Goal: Information Seeking & Learning: Learn about a topic

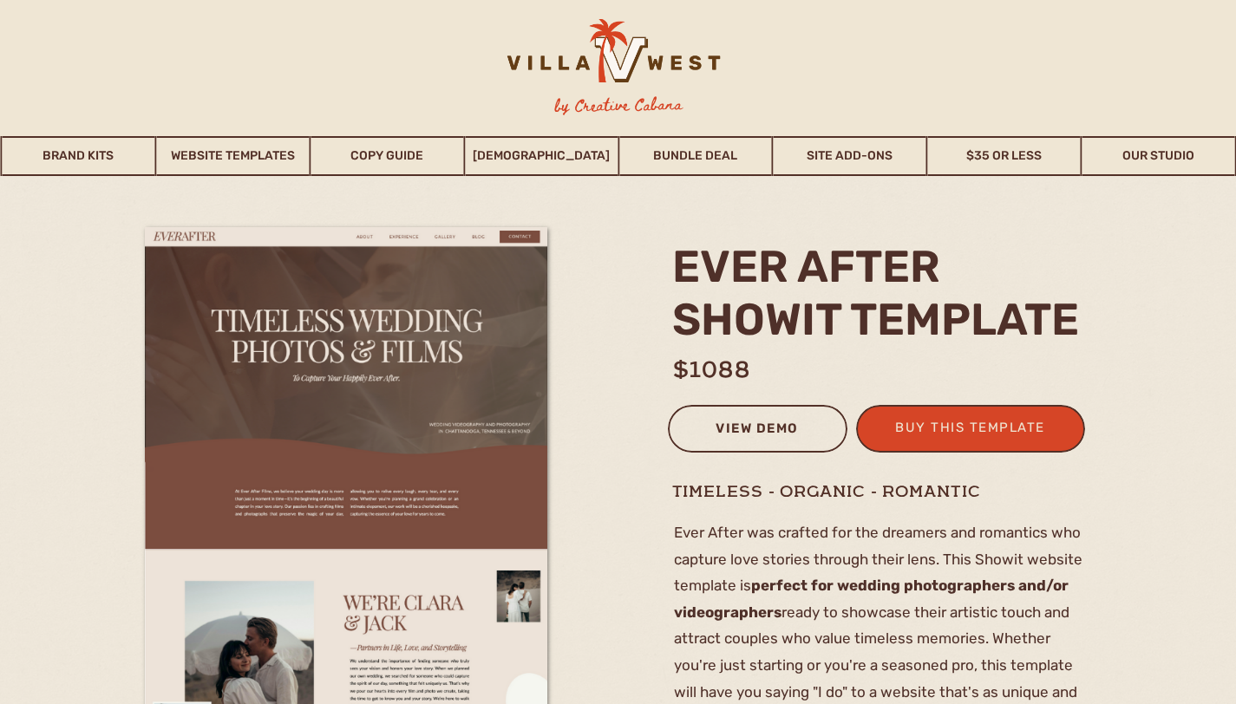
click at [746, 426] on div "view demo" at bounding box center [757, 431] width 157 height 29
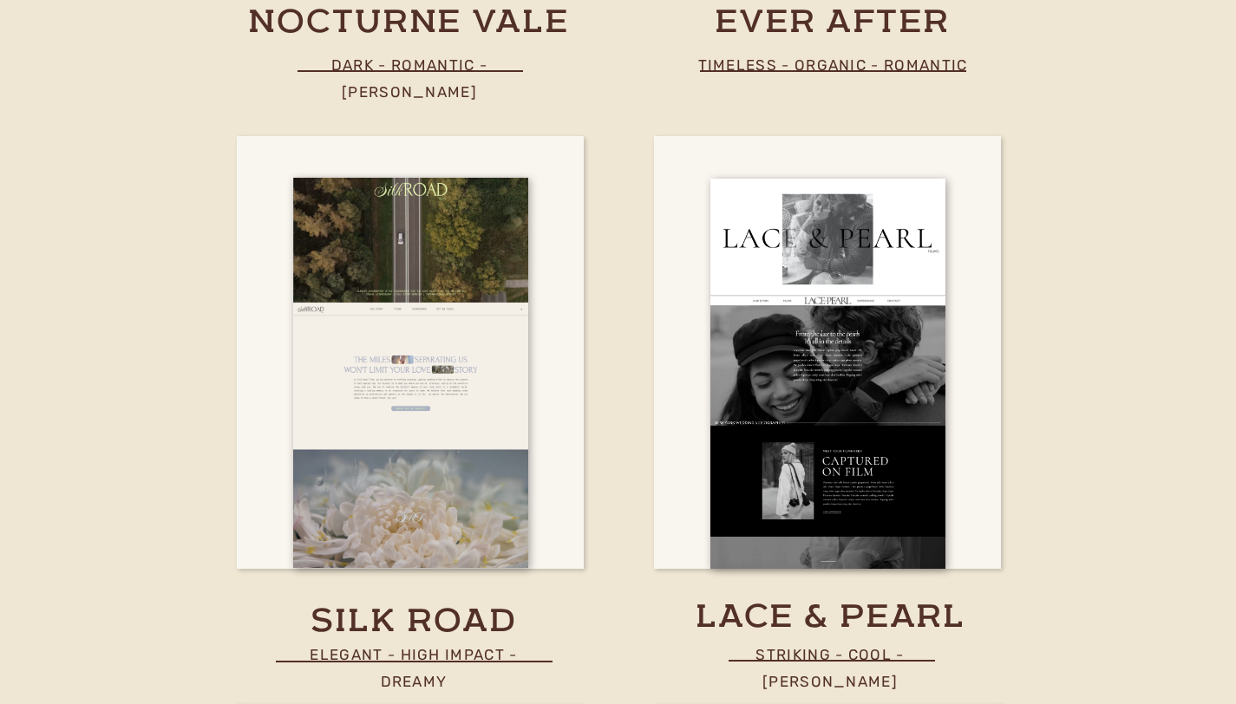
scroll to position [5619, 0]
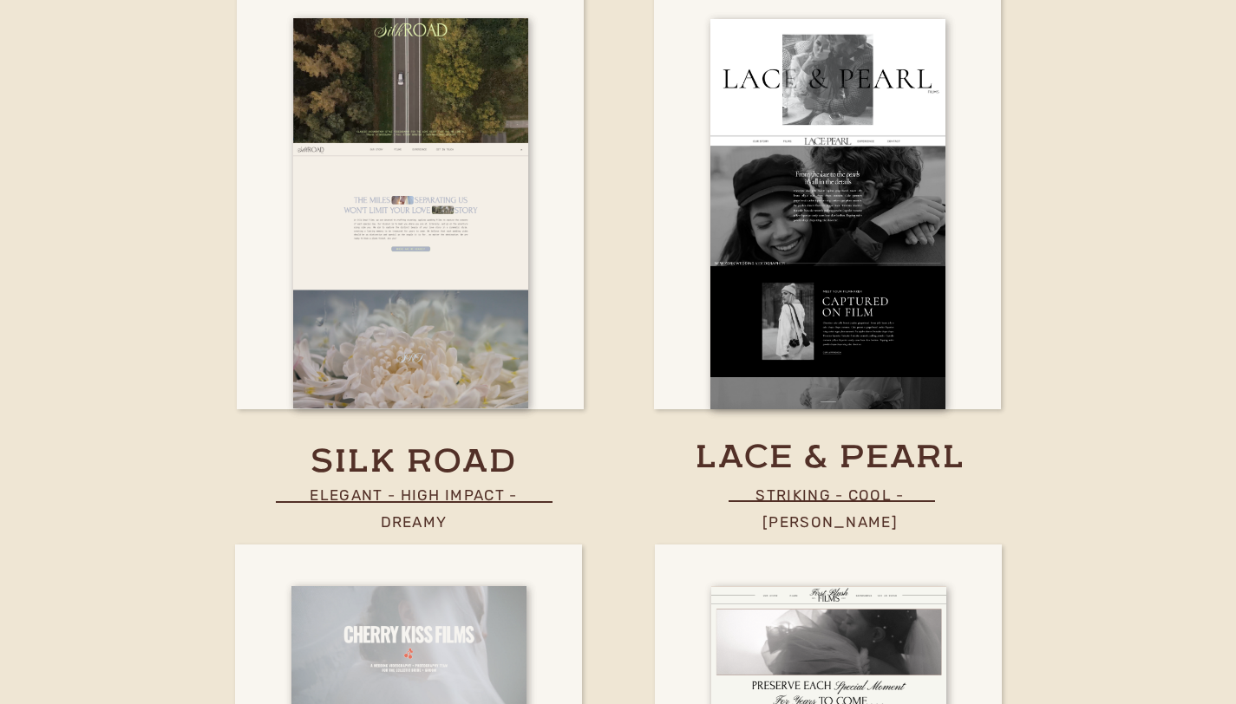
scroll to position [6053, 0]
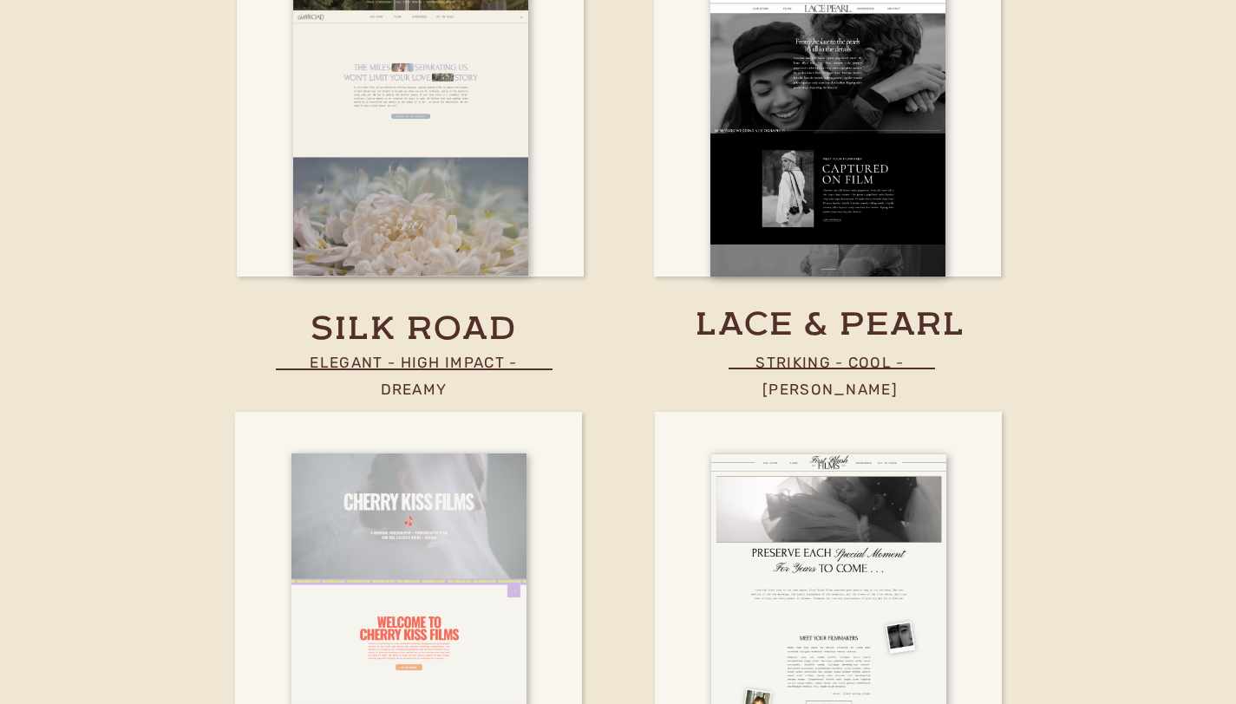
click at [425, 337] on h3 "silk road" at bounding box center [414, 330] width 273 height 43
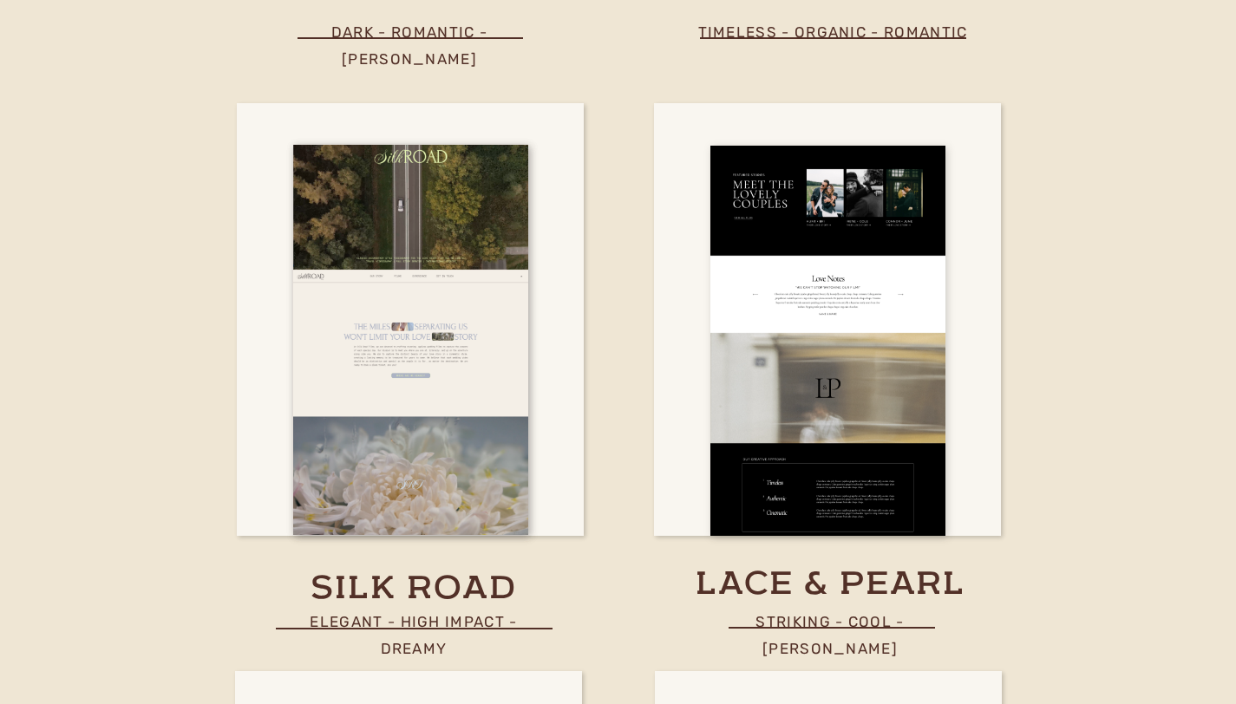
scroll to position [5793, 0]
click at [844, 383] on div at bounding box center [828, 342] width 235 height 390
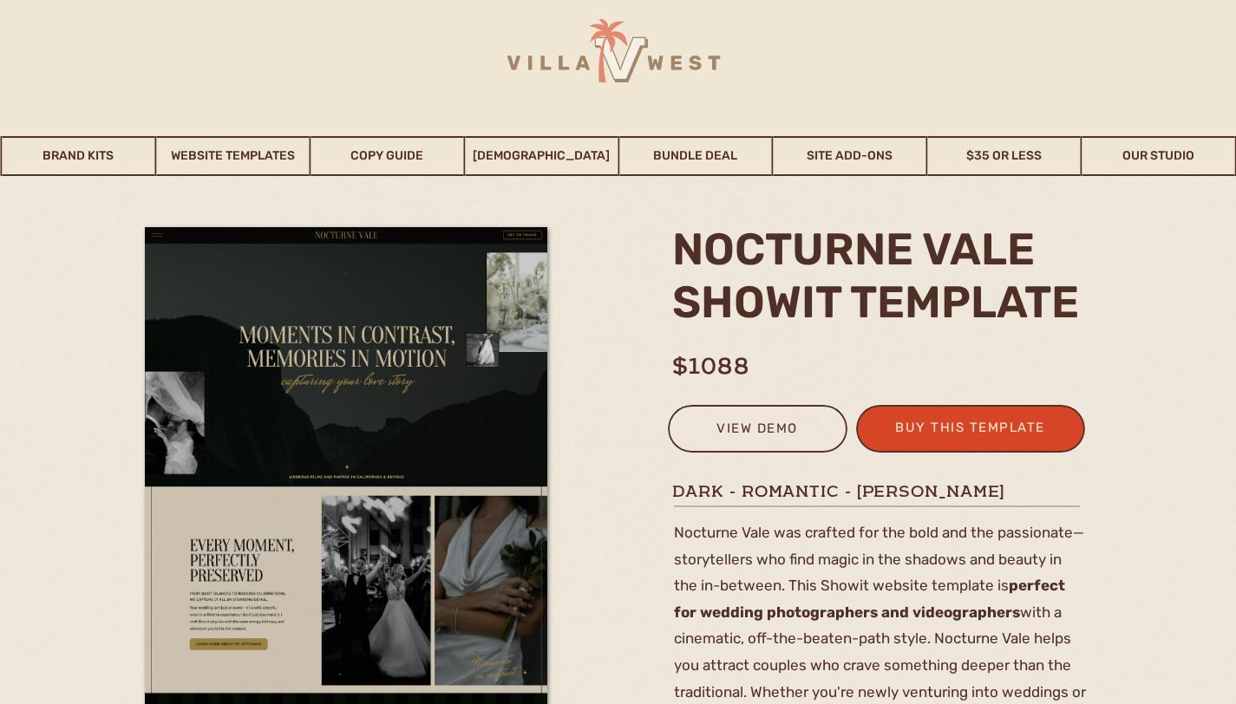
scroll to position [87, 0]
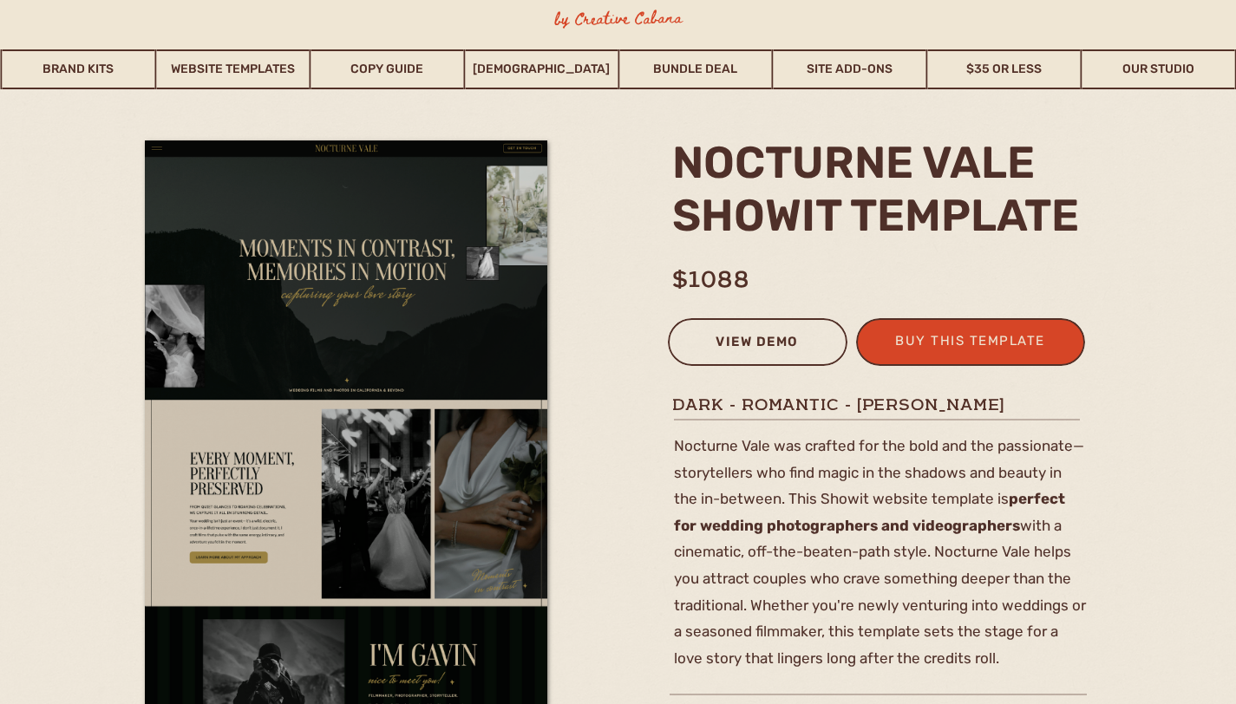
click at [747, 339] on div "view demo" at bounding box center [757, 345] width 157 height 29
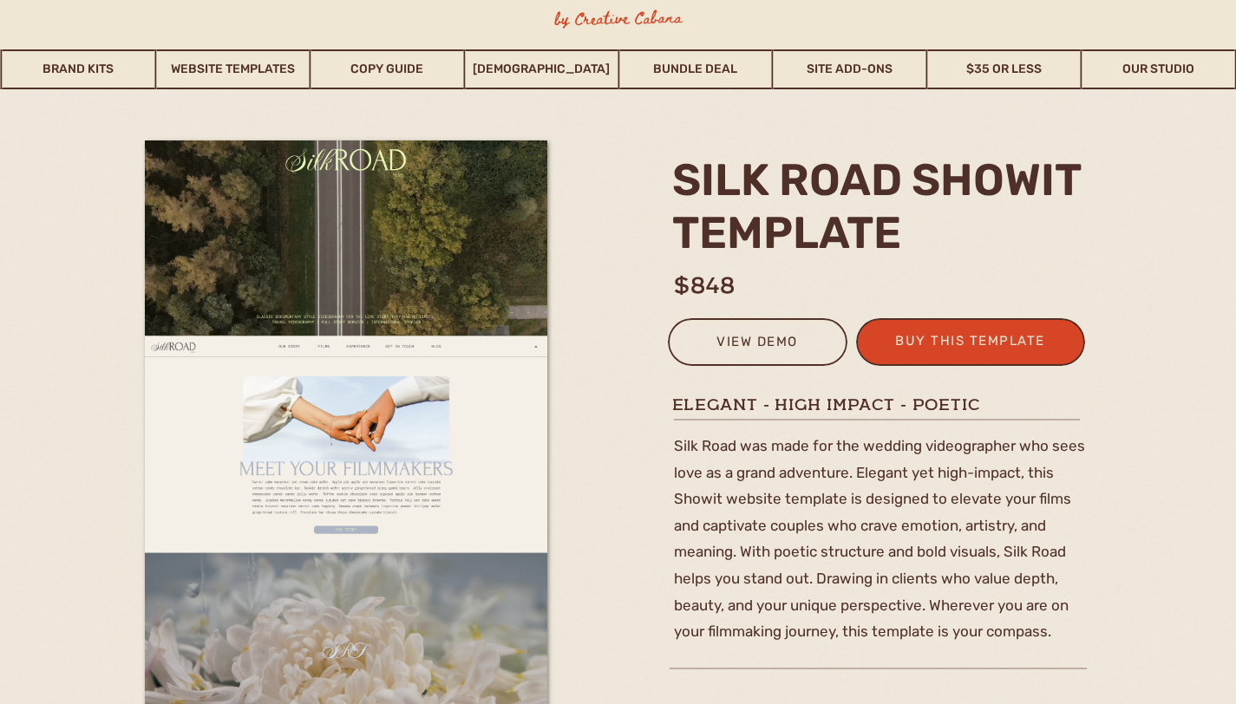
scroll to position [87, 0]
click at [757, 351] on div "view demo" at bounding box center [757, 345] width 157 height 29
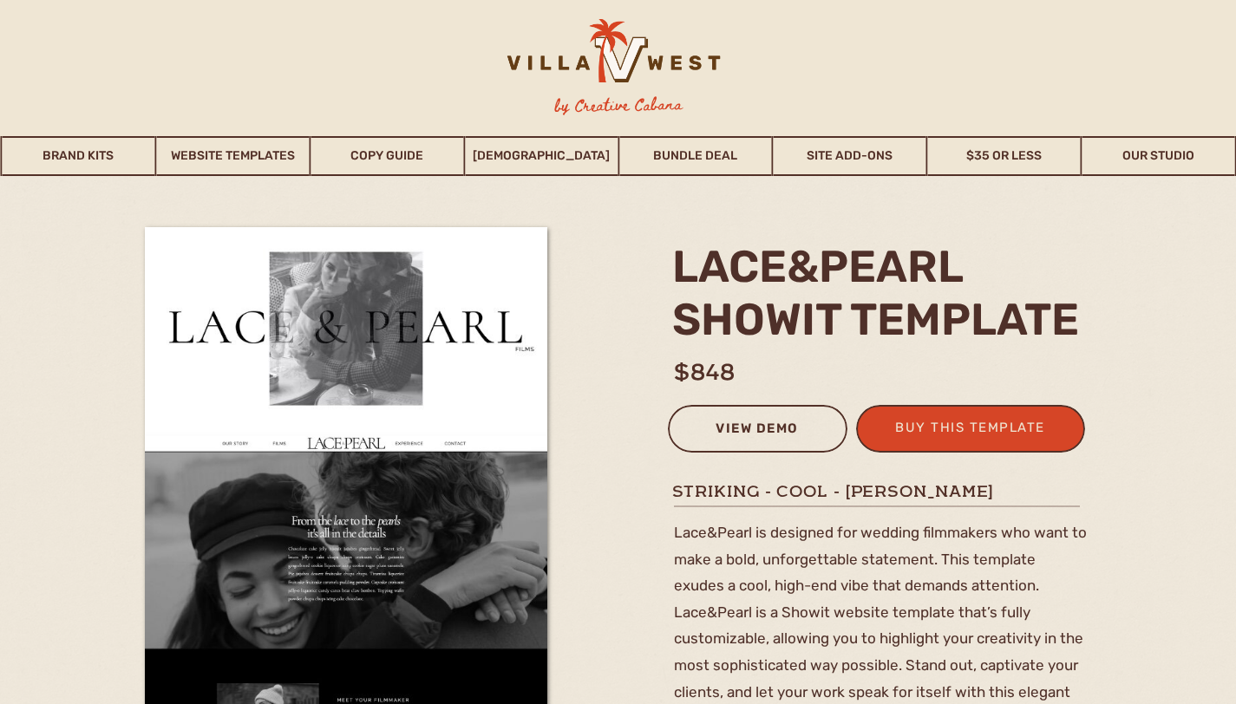
click at [725, 430] on div "view demo" at bounding box center [757, 431] width 157 height 29
